Goal: Information Seeking & Learning: Learn about a topic

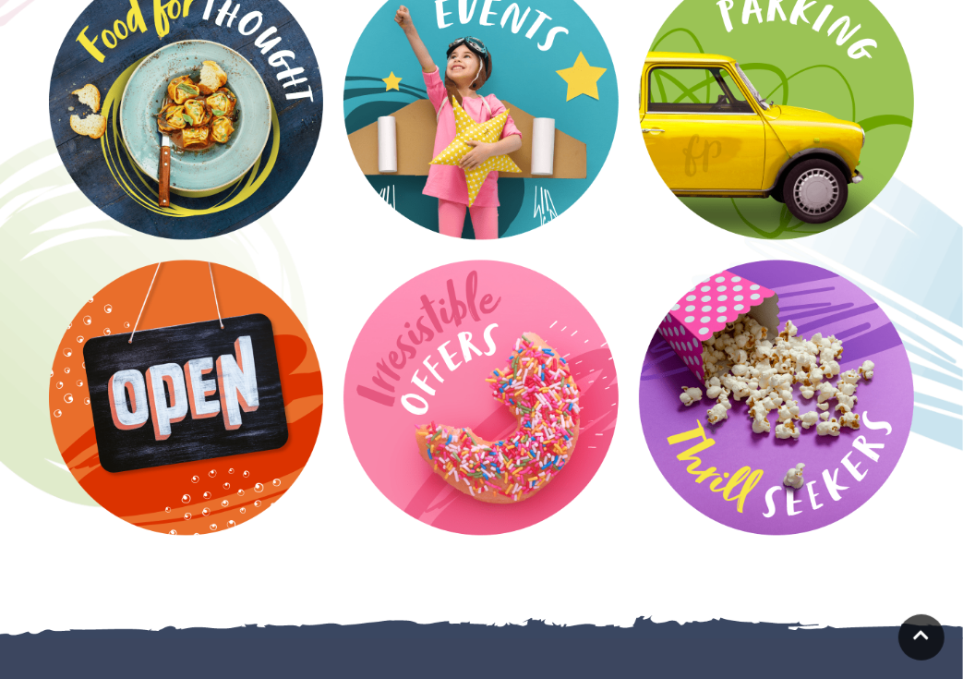
scroll to position [2453, 0]
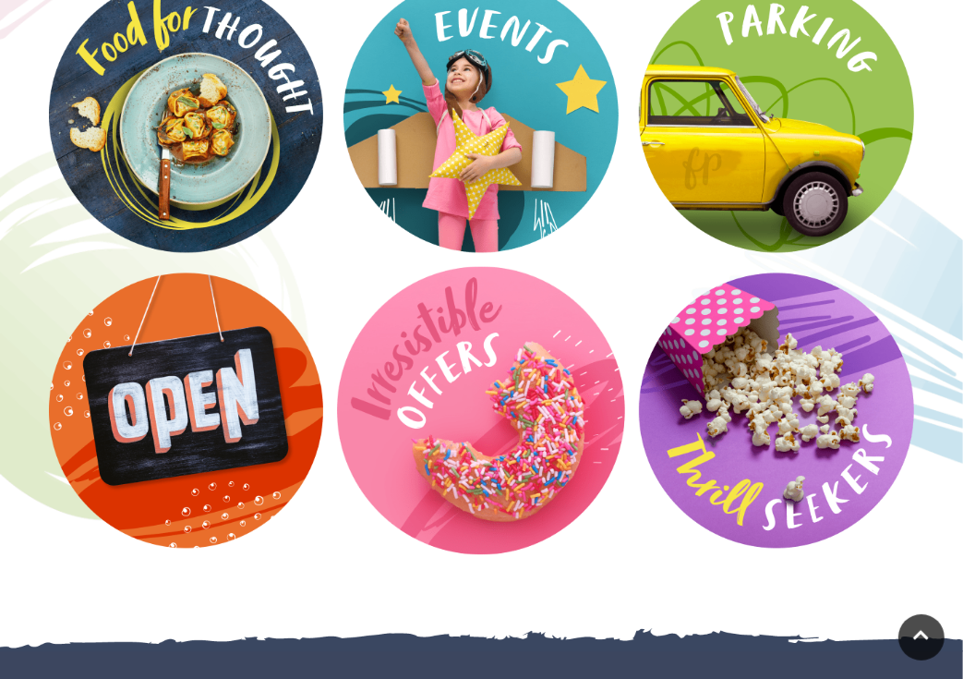
click at [557, 431] on video at bounding box center [481, 410] width 288 height 288
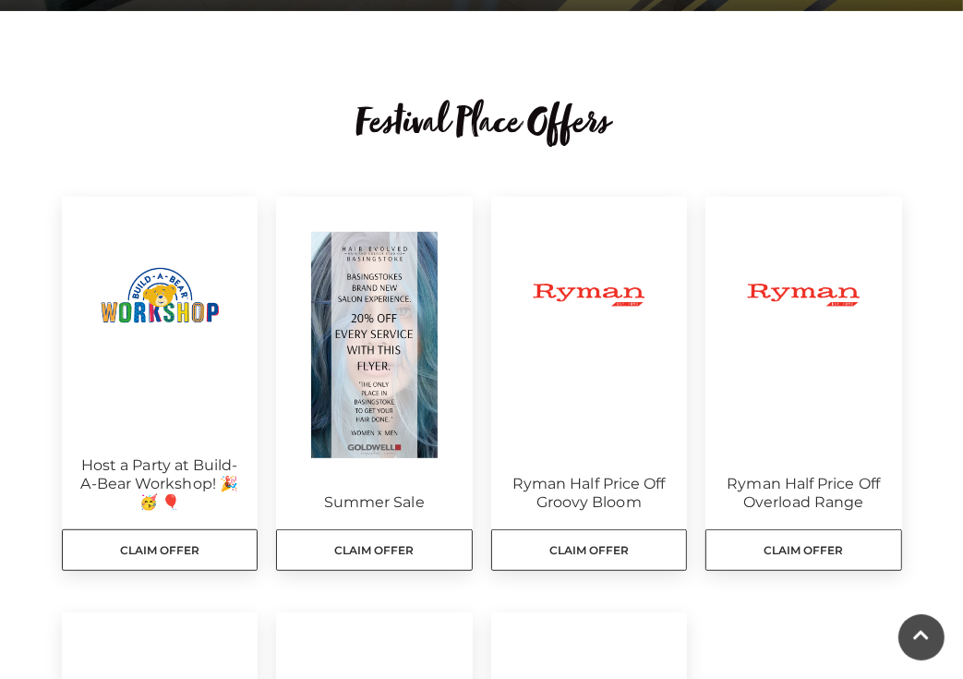
scroll to position [464, 0]
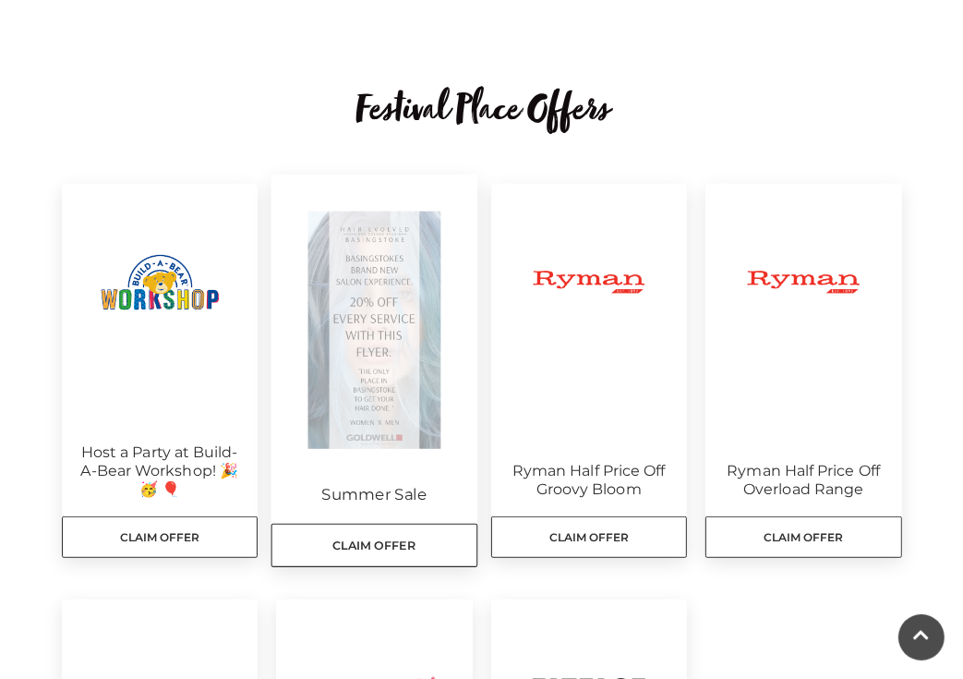
click at [374, 321] on img at bounding box center [375, 330] width 206 height 311
